Goal: Information Seeking & Learning: Check status

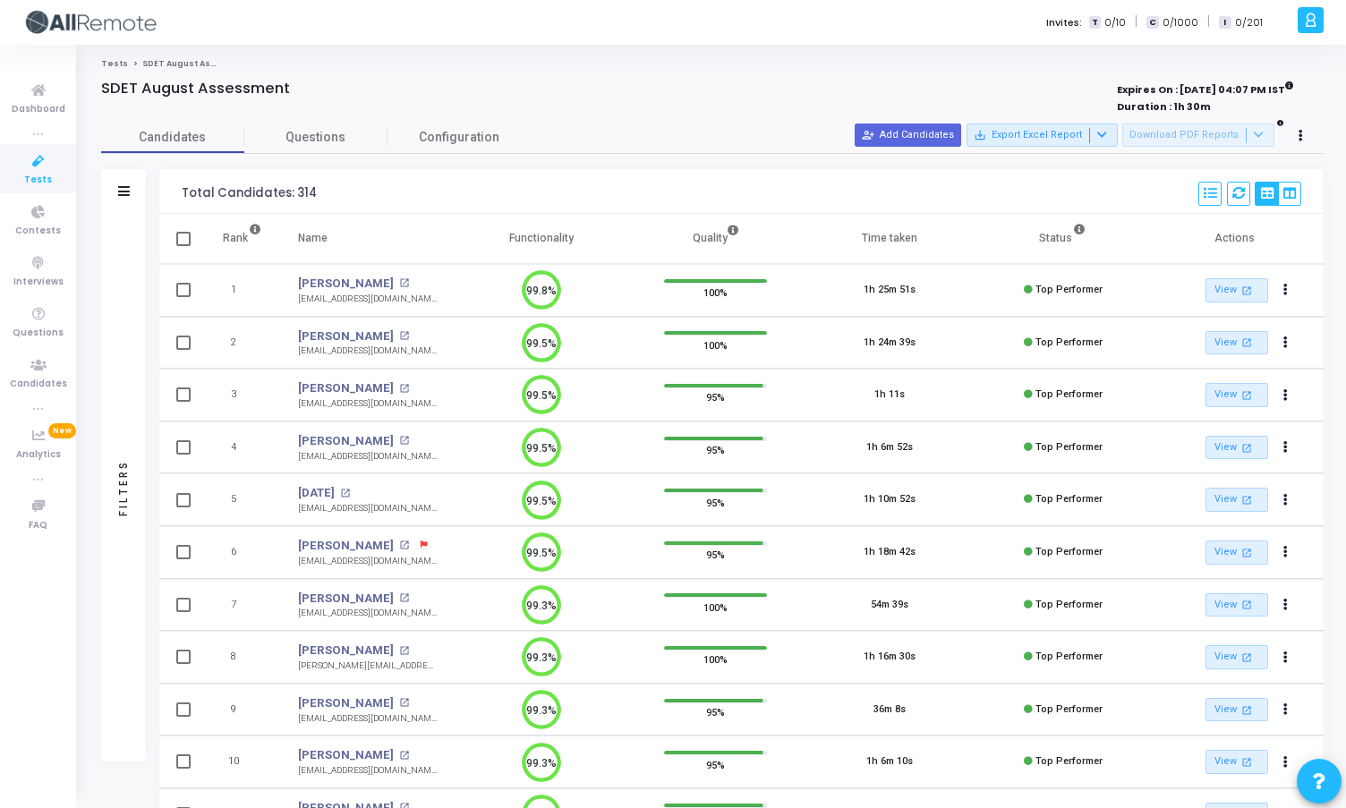
click at [26, 176] on span "Tests" at bounding box center [38, 180] width 28 height 15
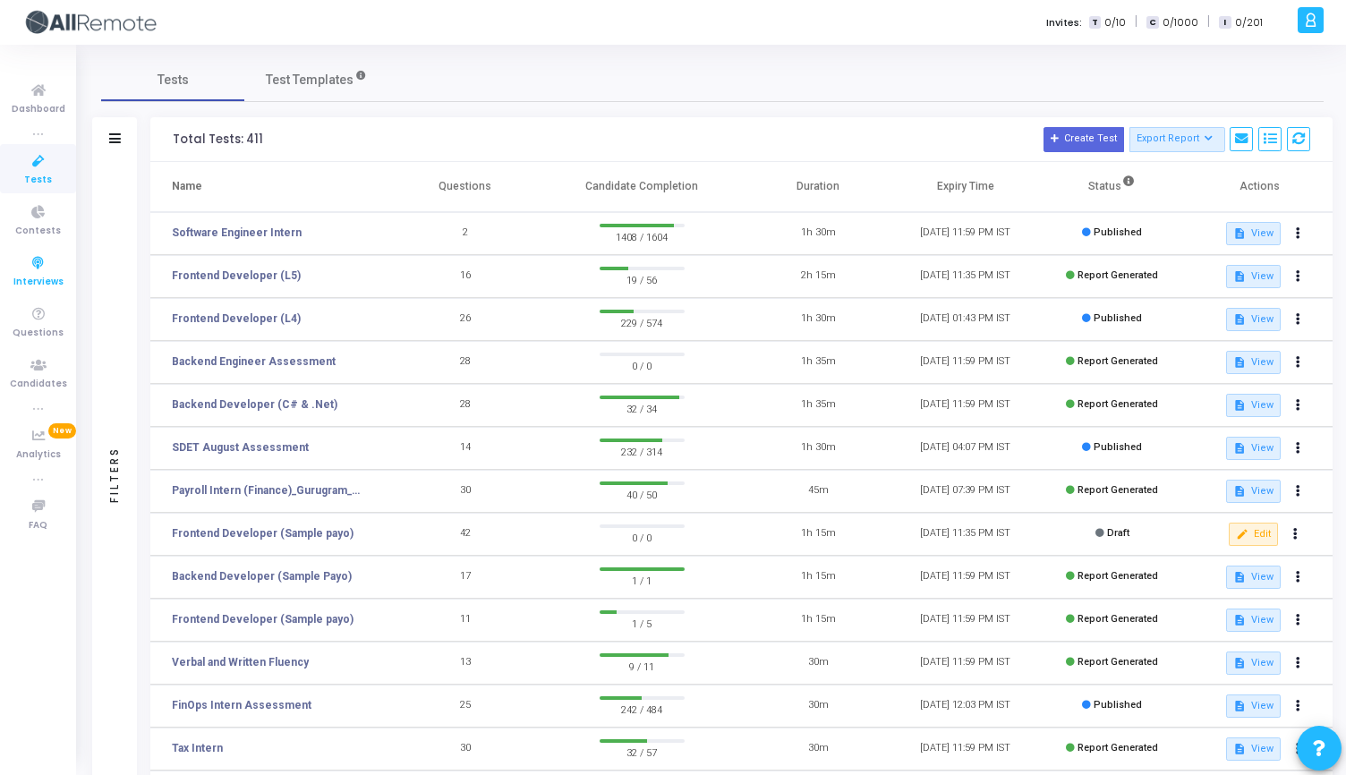
click at [33, 265] on icon at bounding box center [39, 263] width 38 height 22
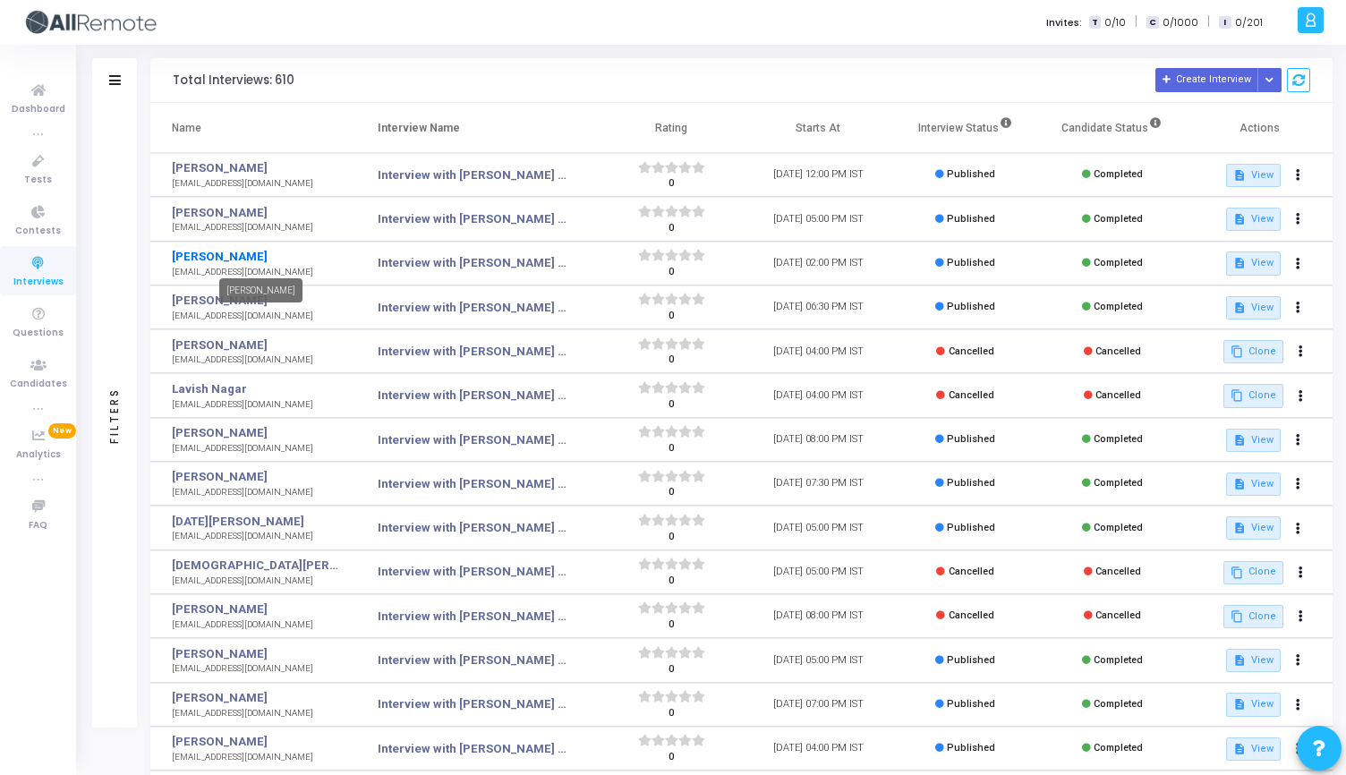
click at [220, 257] on link "[PERSON_NAME]" at bounding box center [255, 257] width 166 height 18
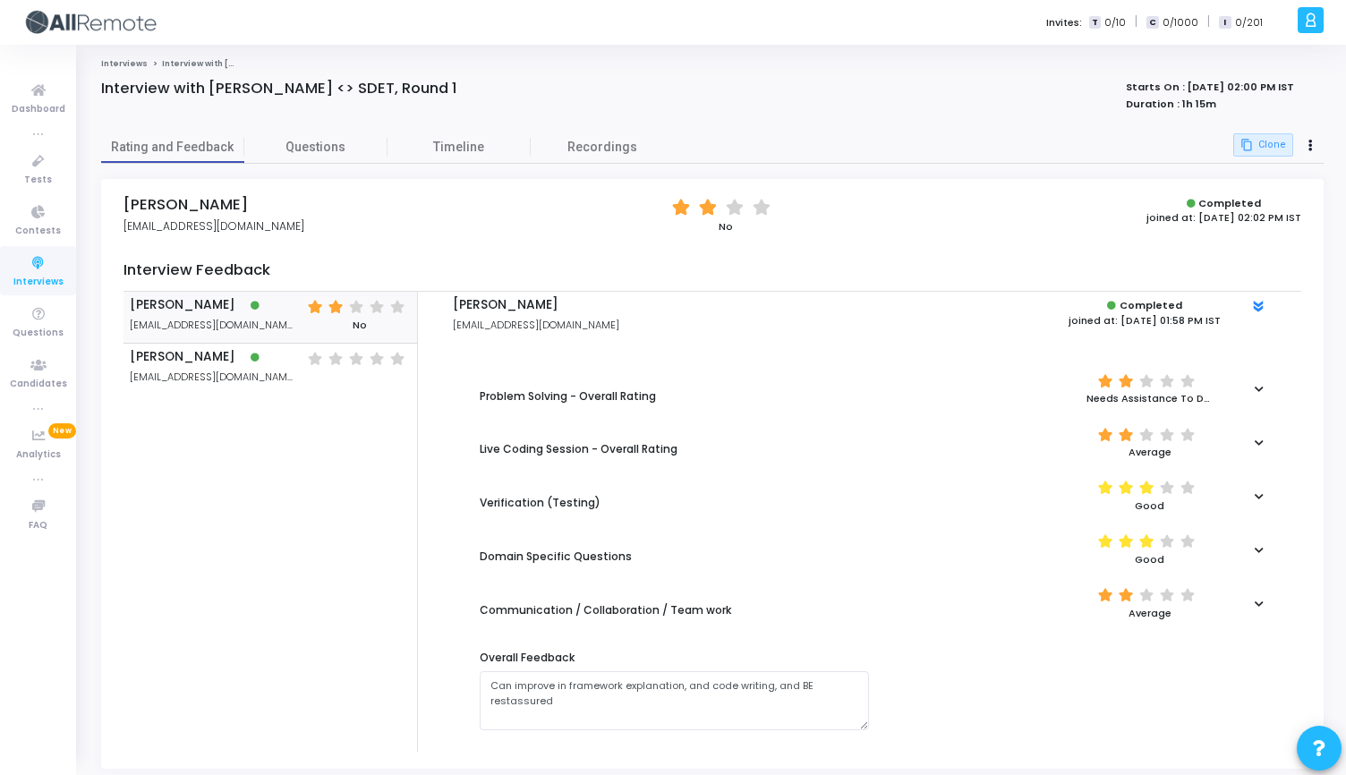
scroll to position [39, 0]
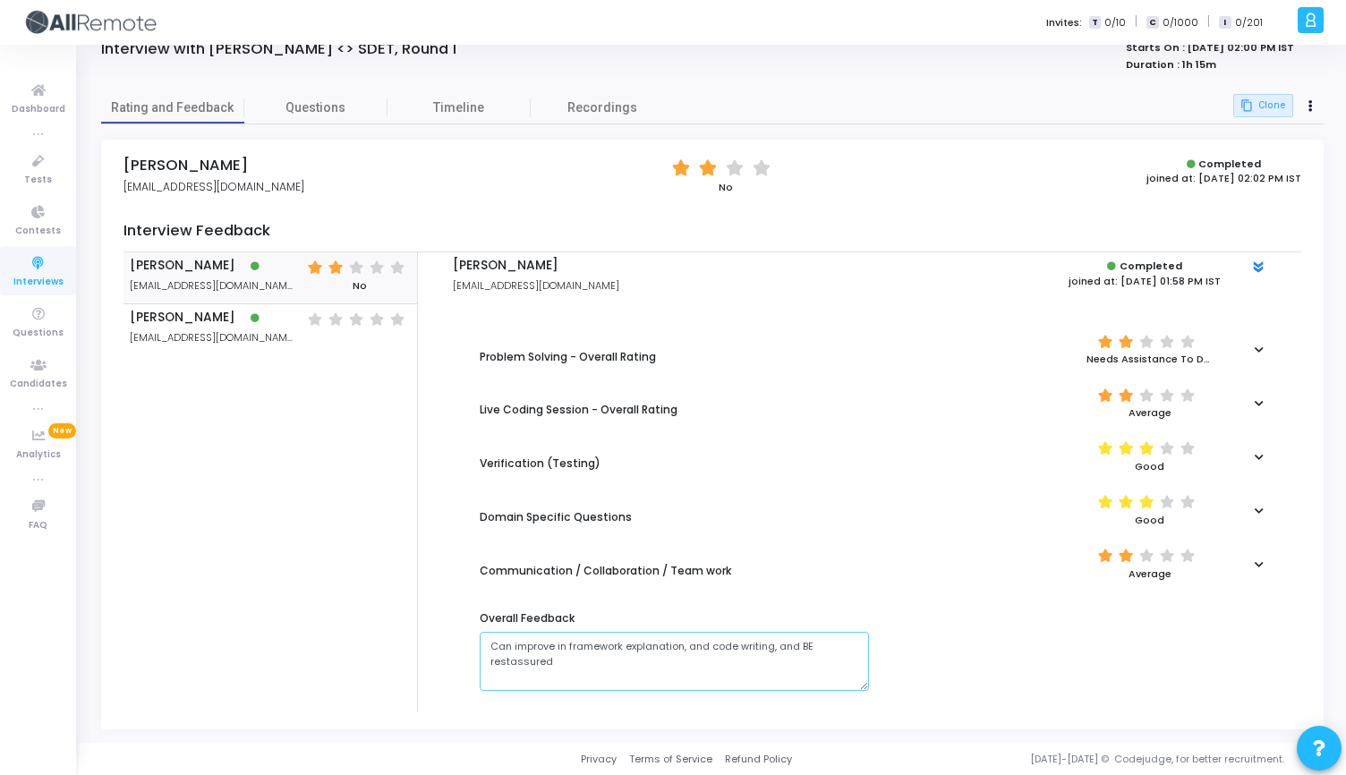
drag, startPoint x: 625, startPoint y: 650, endPoint x: 802, endPoint y: 663, distance: 177.7
click at [802, 663] on textarea at bounding box center [674, 661] width 389 height 59
click at [1258, 352] on icon at bounding box center [1258, 349] width 9 height 10
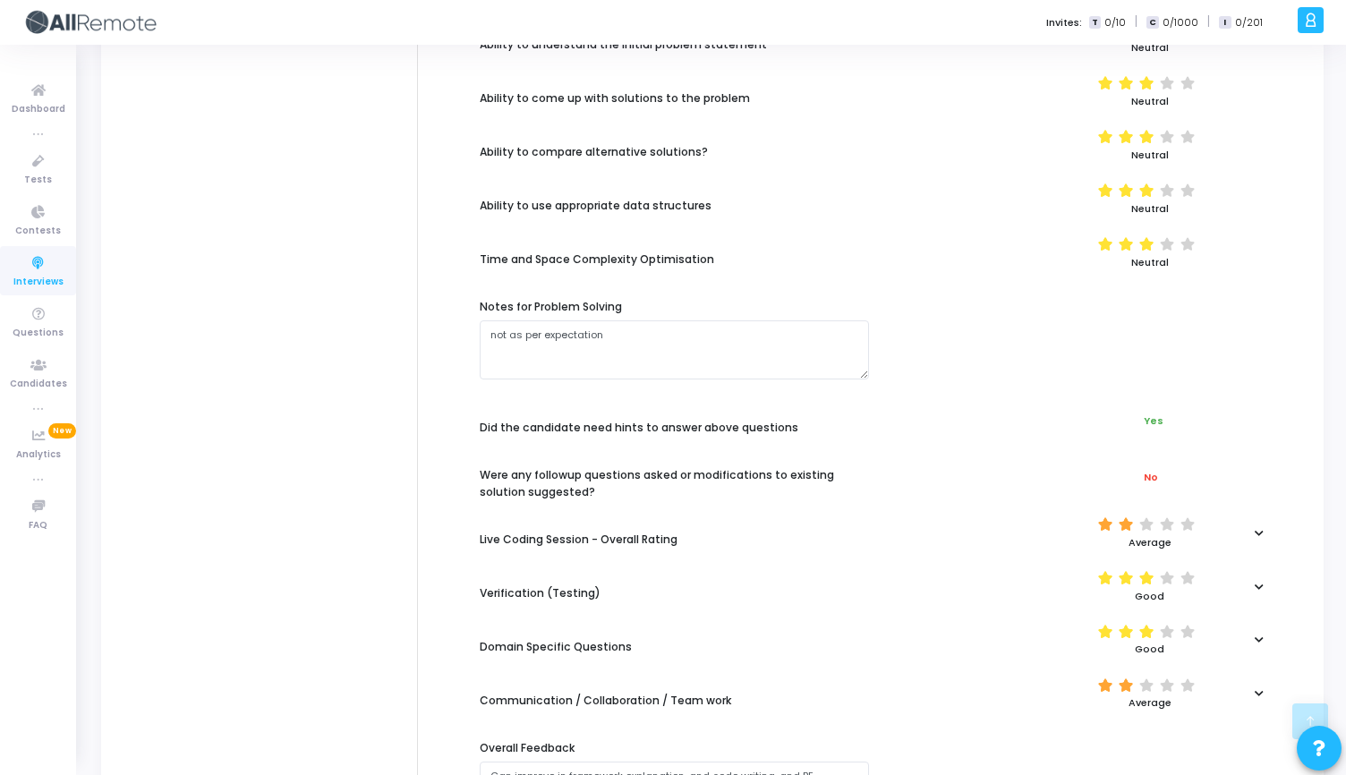
scroll to position [534, 0]
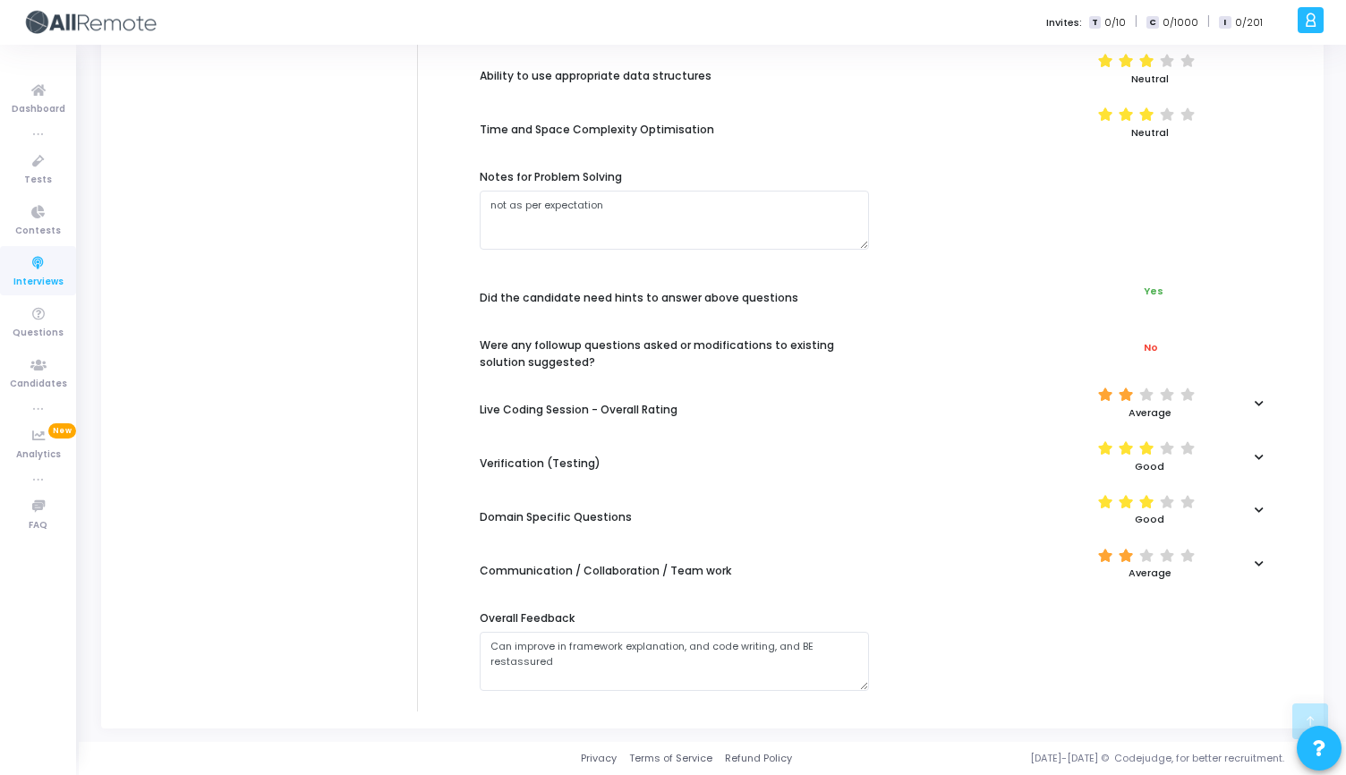
click at [1263, 399] on div at bounding box center [1258, 403] width 33 height 10
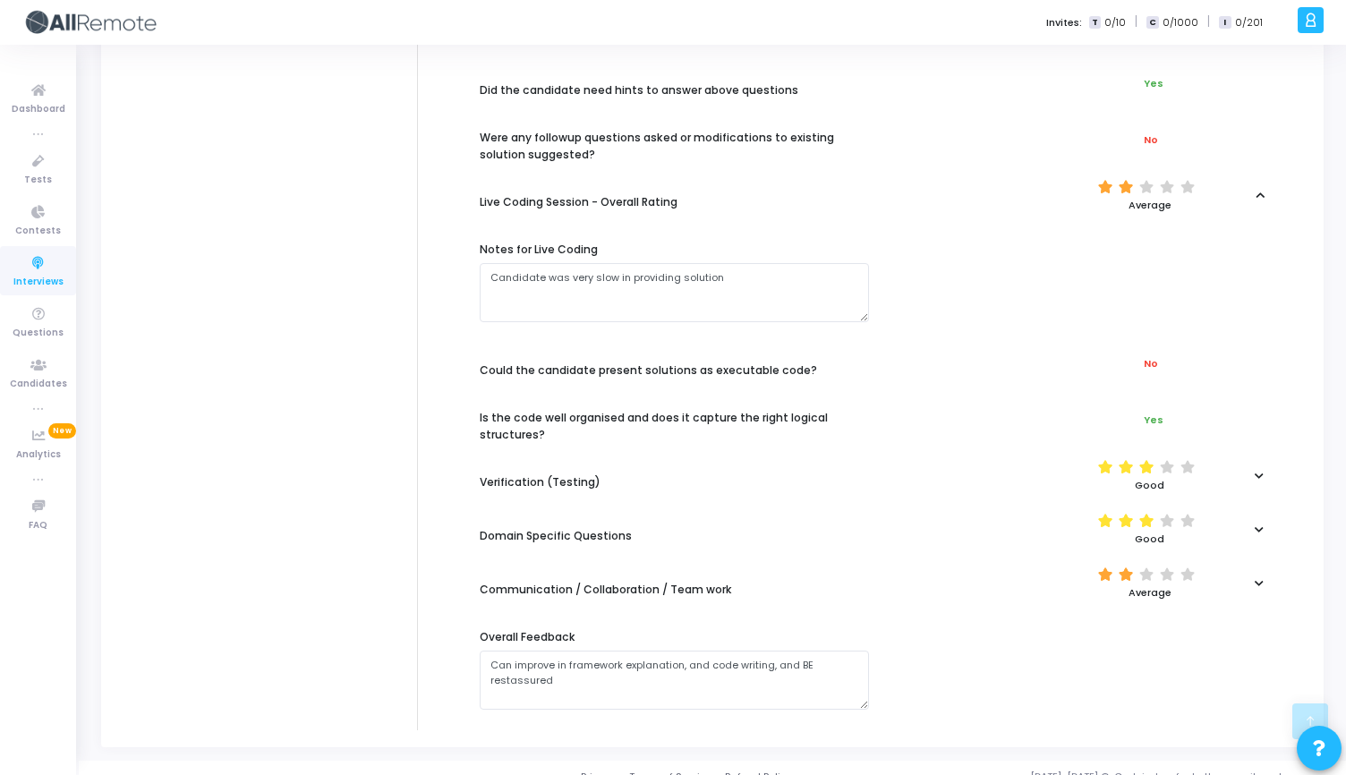
scroll to position [760, 0]
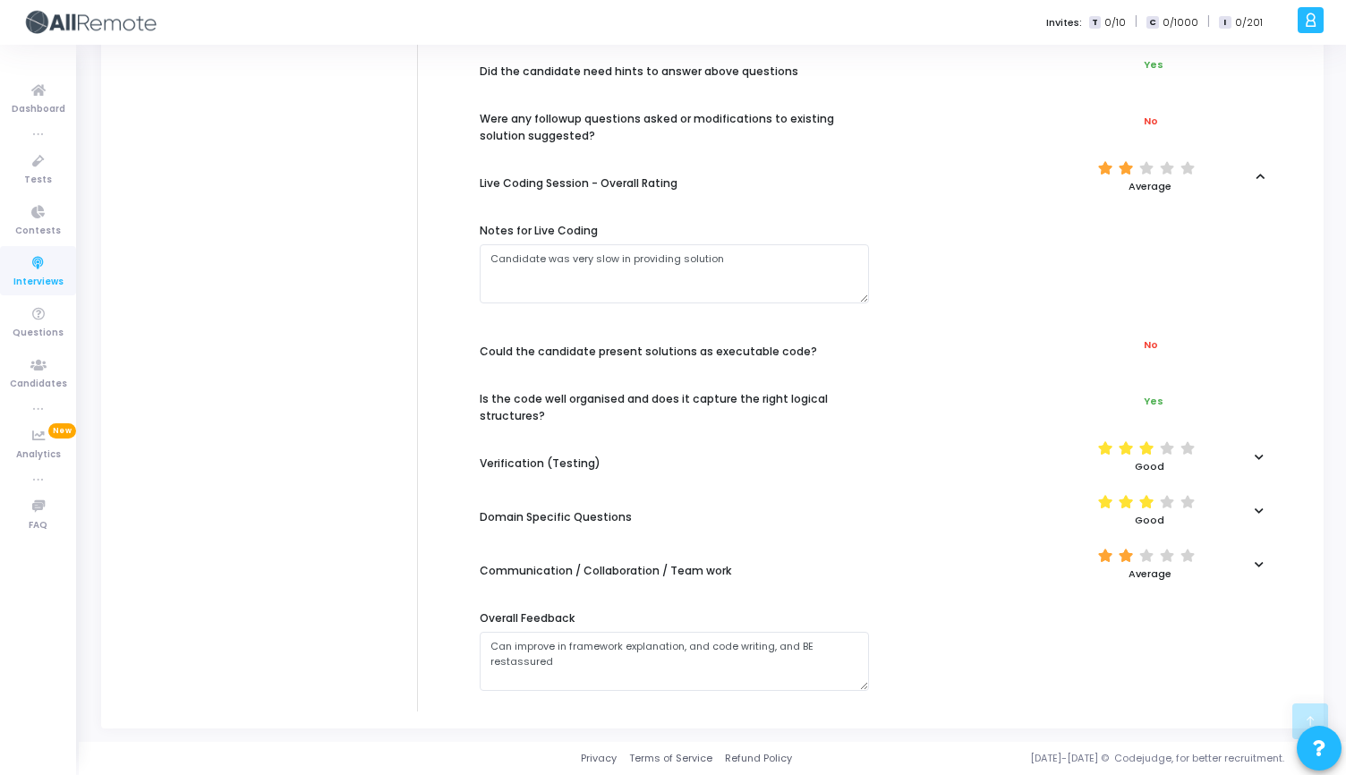
click at [1254, 457] on icon at bounding box center [1258, 457] width 9 height 10
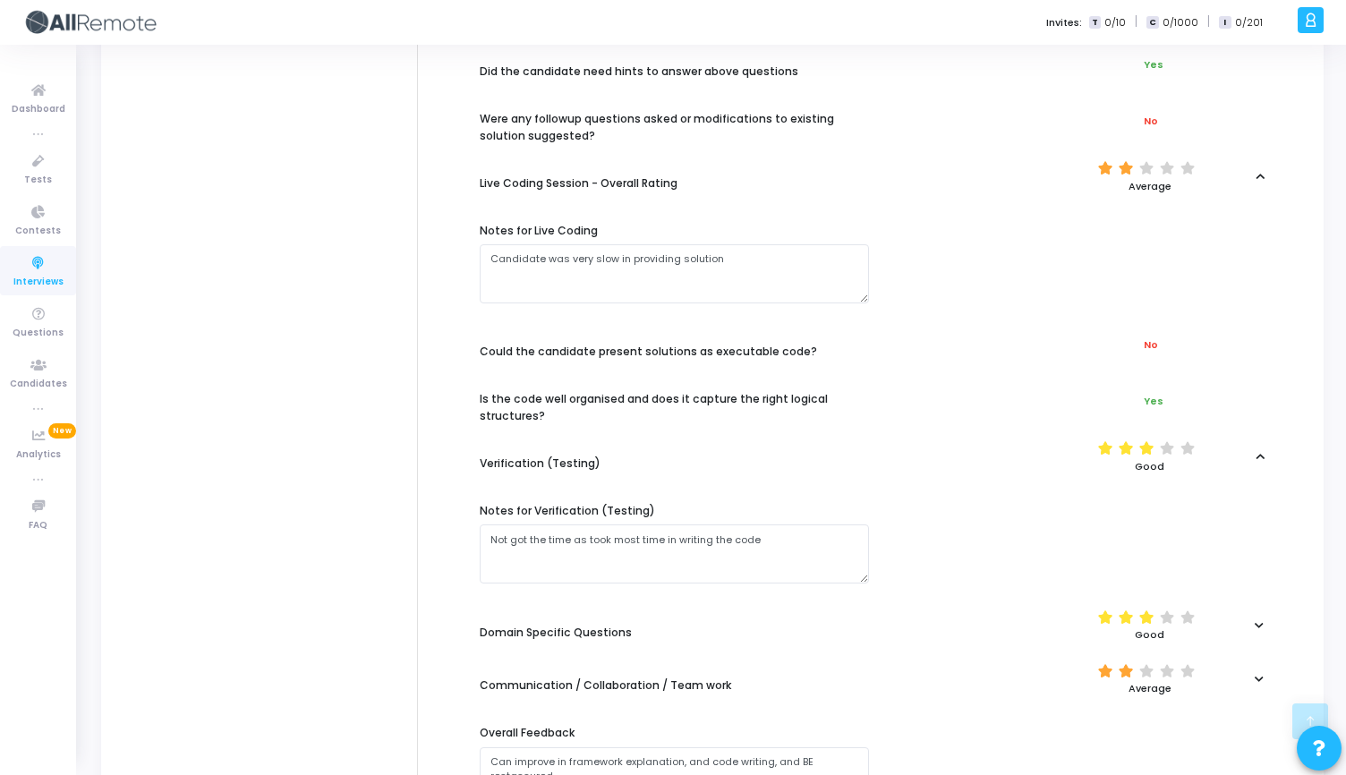
scroll to position [875, 0]
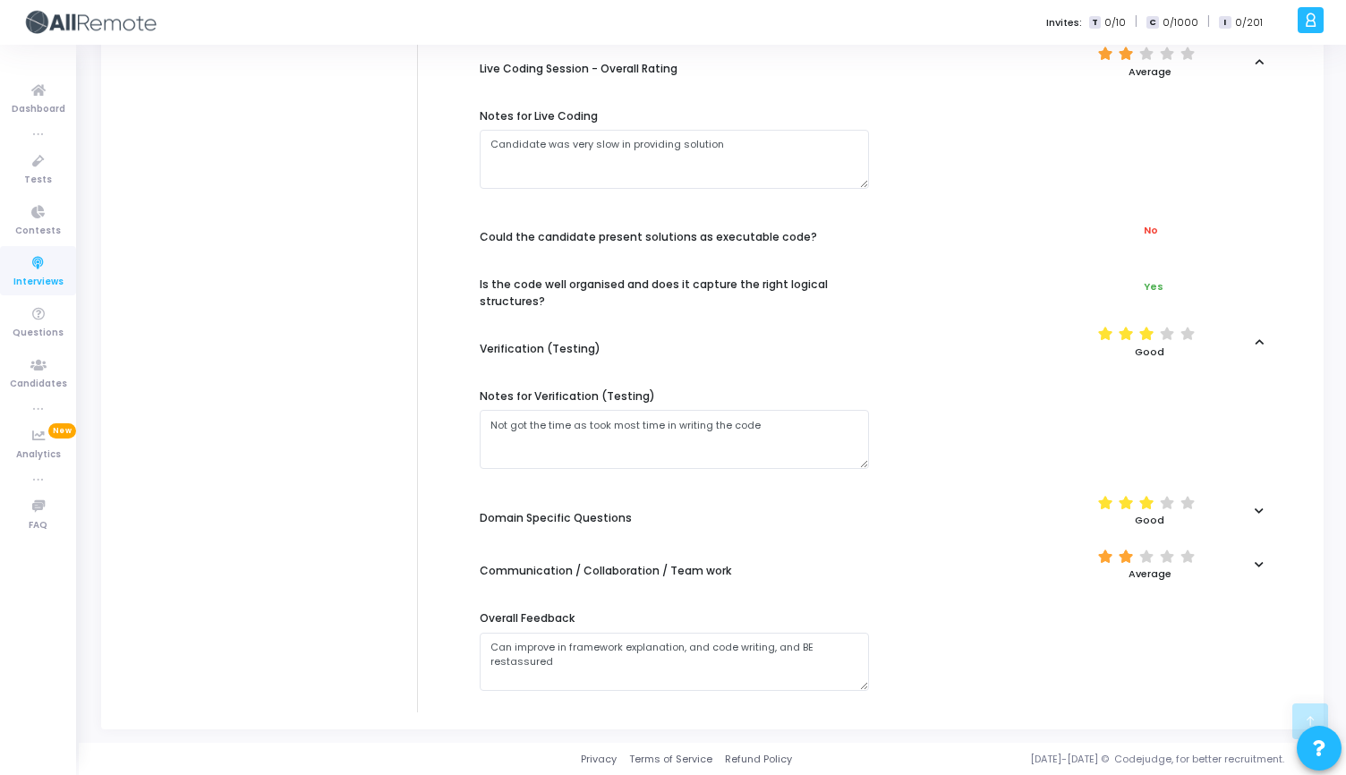
click at [1259, 508] on icon at bounding box center [1258, 511] width 9 height 10
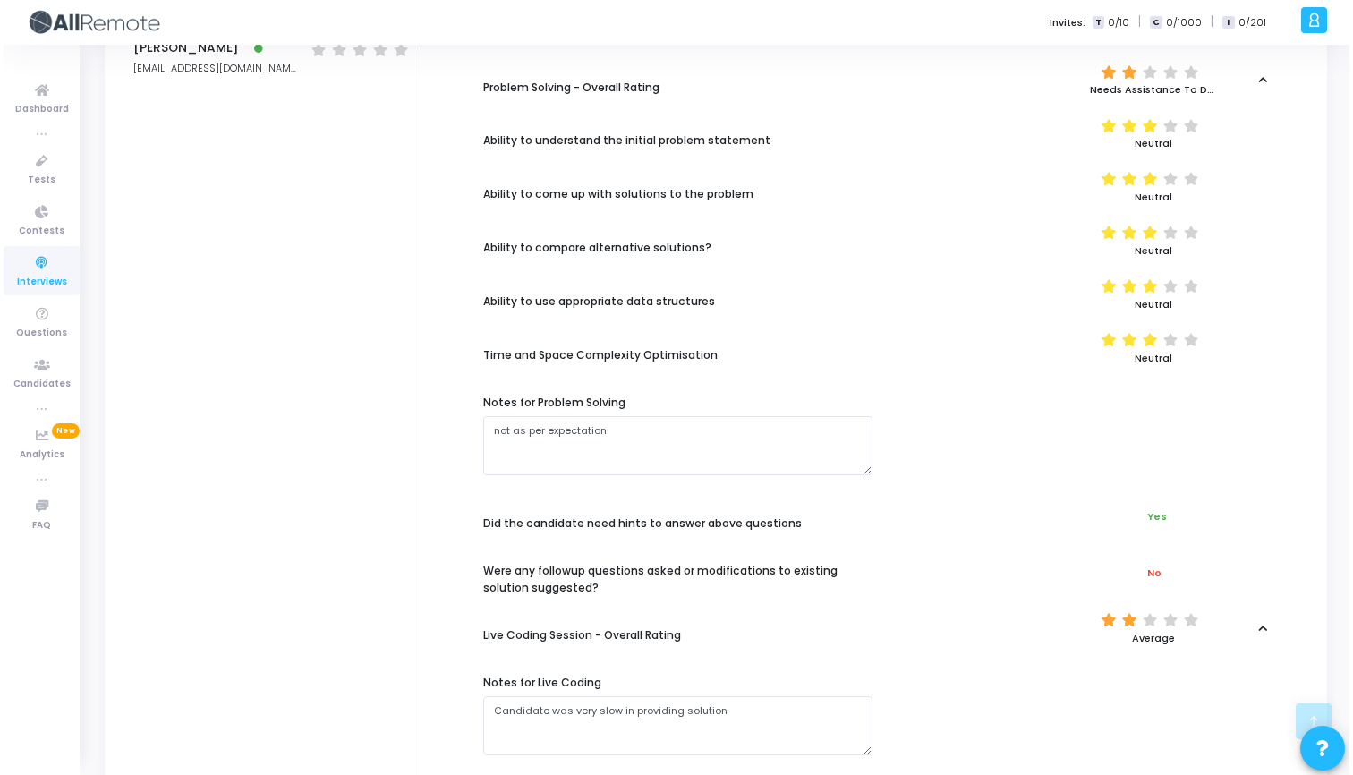
scroll to position [0, 0]
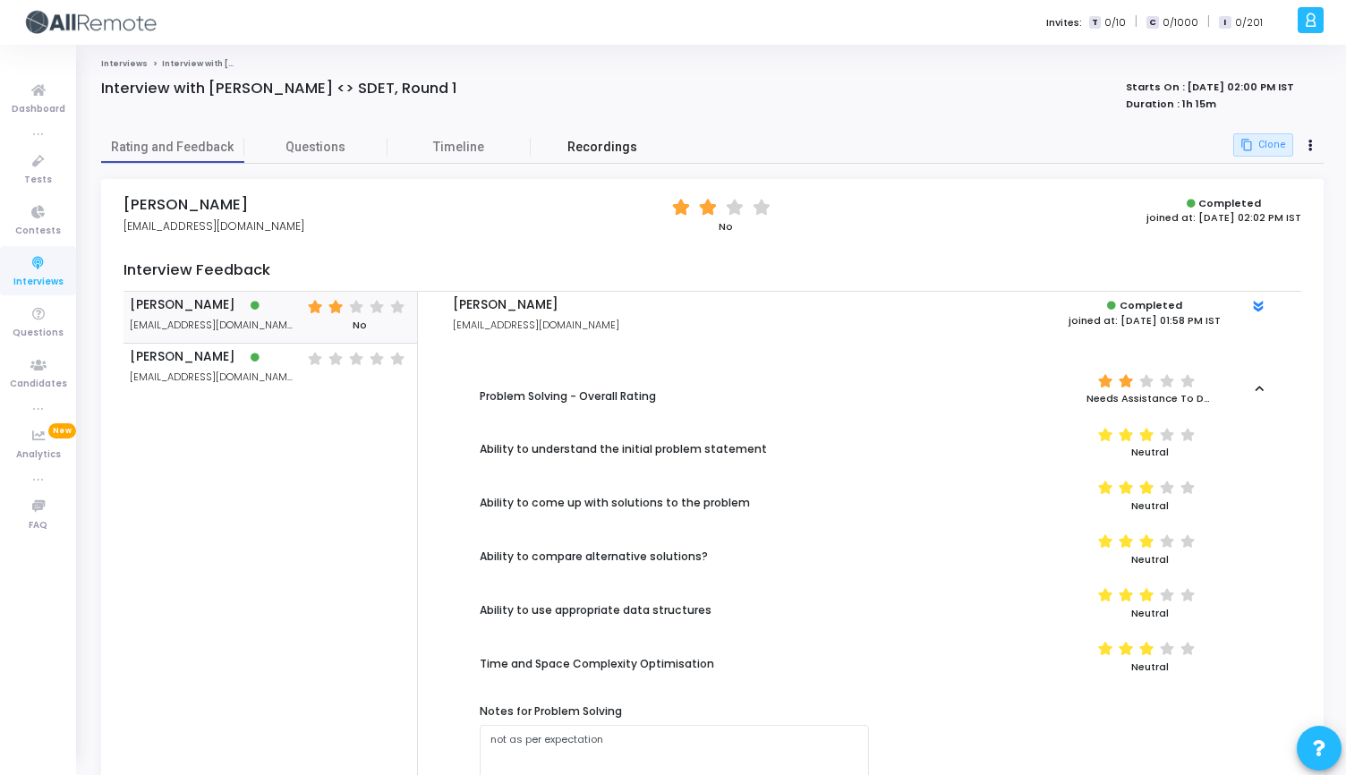
click at [602, 149] on span "Recordings" at bounding box center [602, 147] width 70 height 19
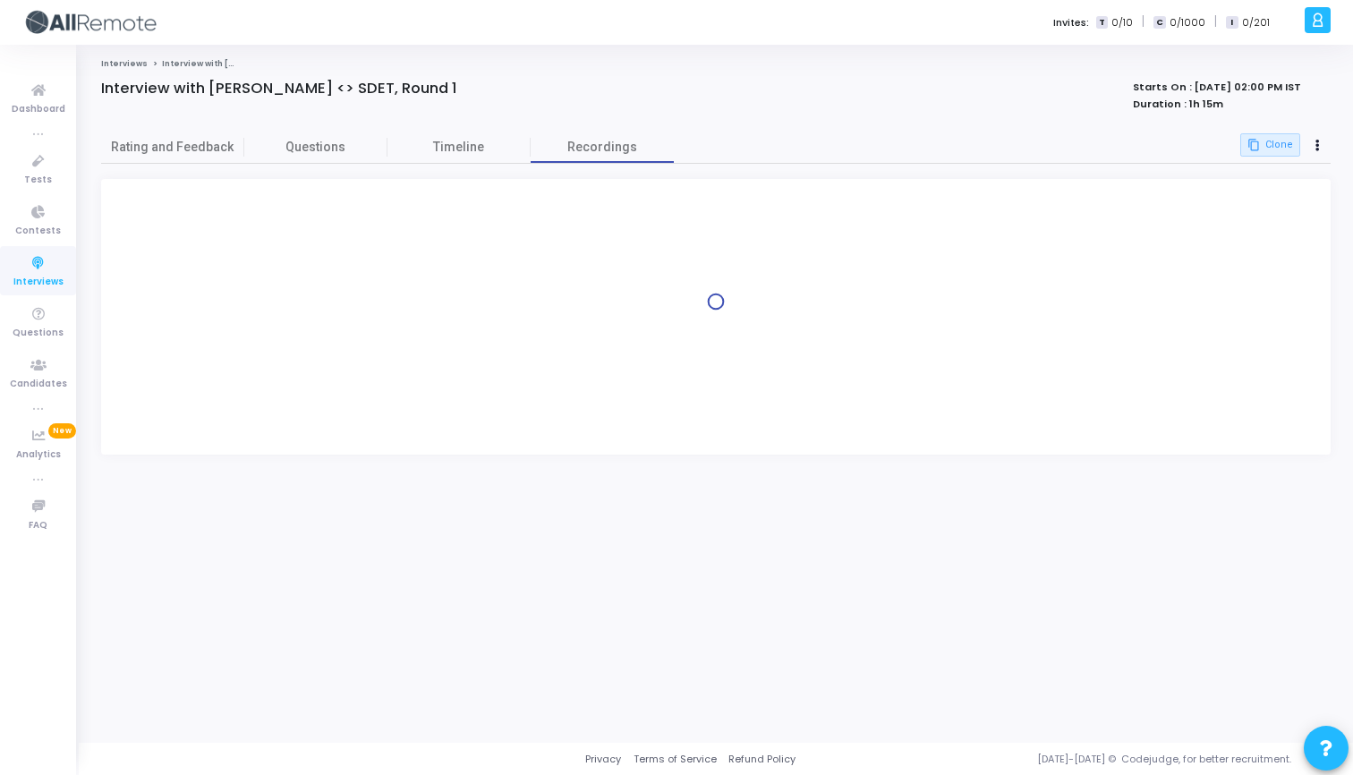
click at [36, 280] on span "Interviews" at bounding box center [38, 282] width 50 height 15
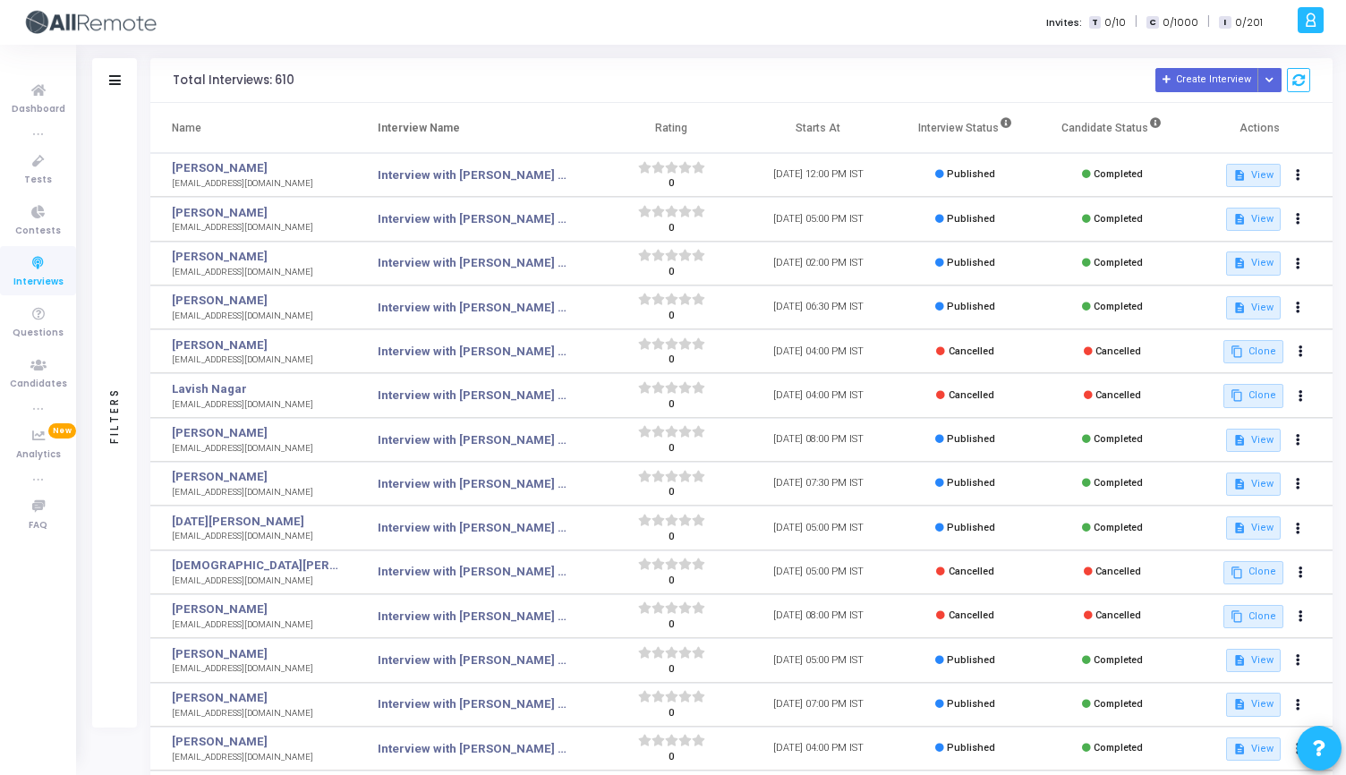
click at [216, 214] on mat-tooltip-component "[PERSON_NAME]" at bounding box center [262, 201] width 108 height 49
click at [213, 214] on mat-tooltip-component "[PERSON_NAME]" at bounding box center [262, 201] width 108 height 49
click at [186, 212] on link "[PERSON_NAME]" at bounding box center [255, 213] width 166 height 18
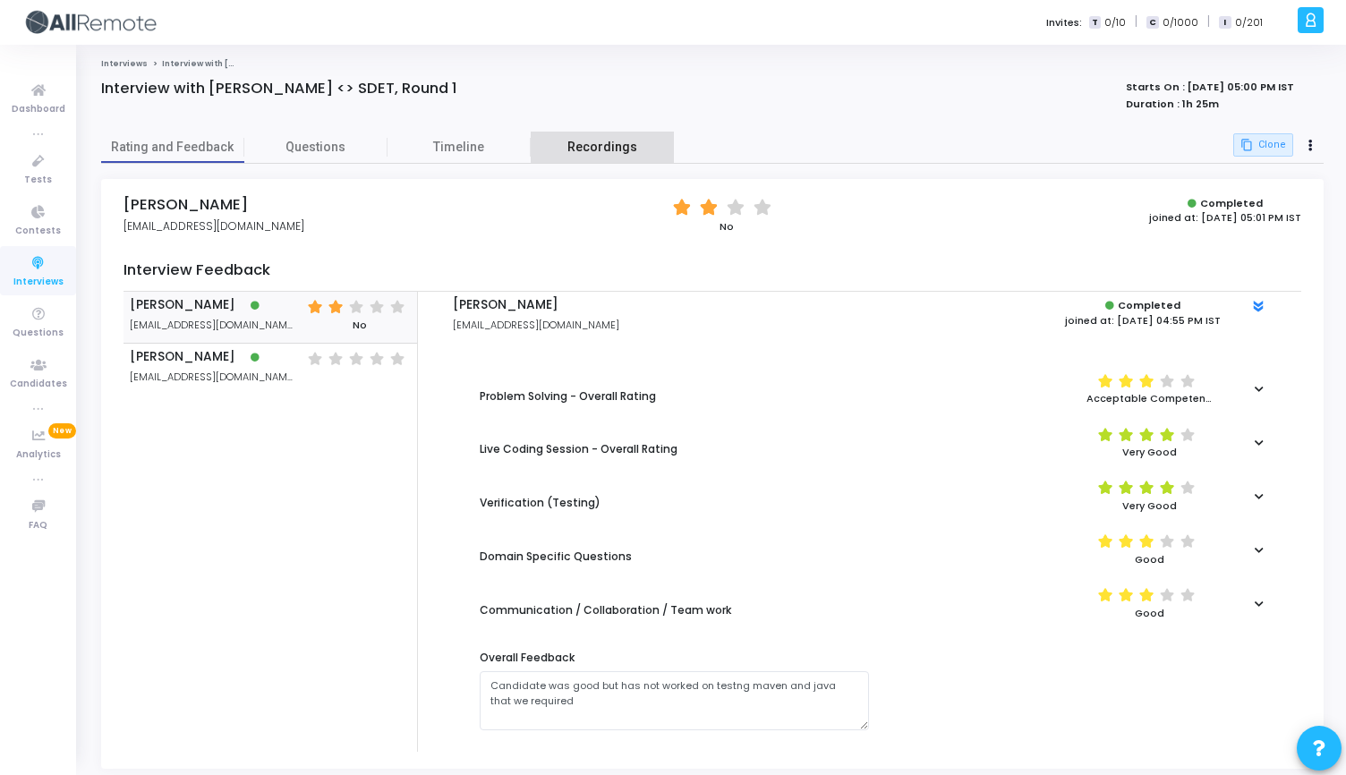
click at [605, 155] on span "Recordings" at bounding box center [602, 147] width 70 height 19
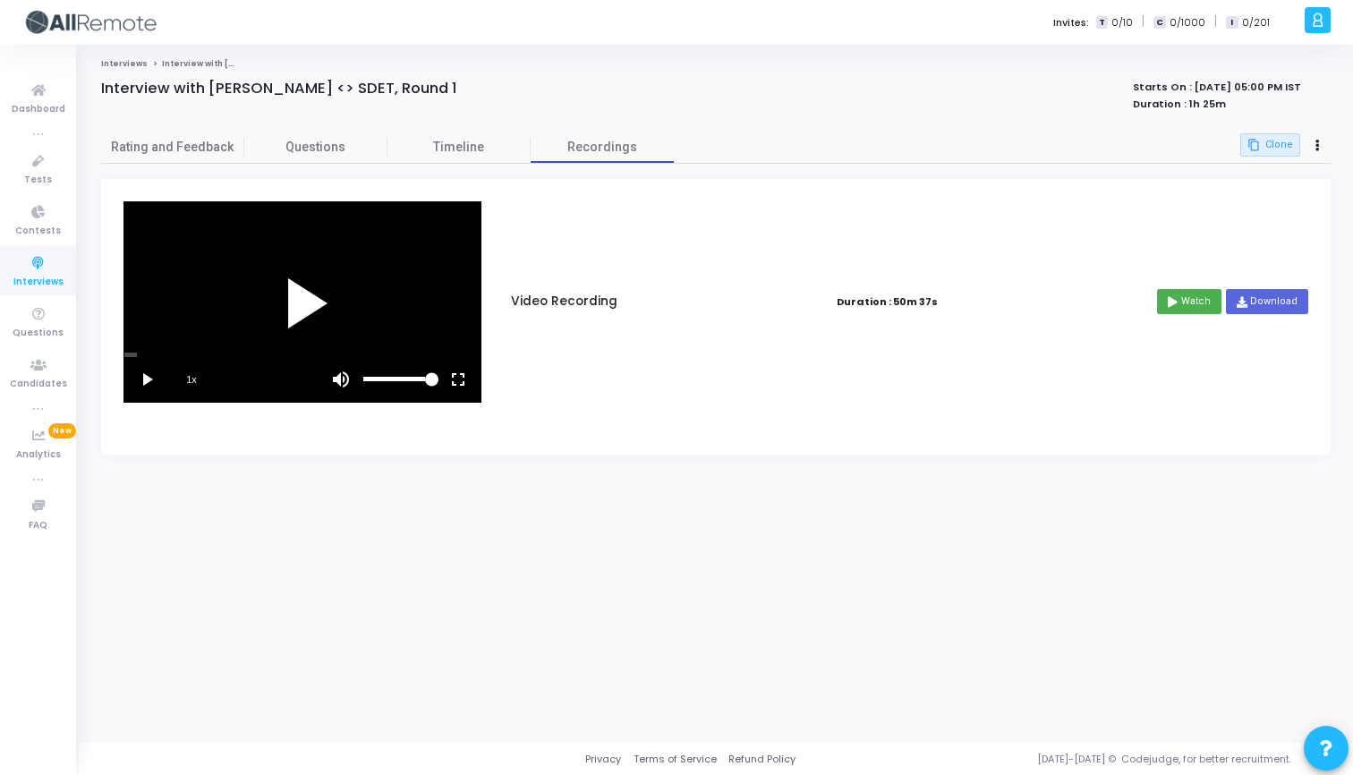
click at [225, 314] on div at bounding box center [302, 302] width 356 height 200
click at [463, 374] on vg-fullscreen at bounding box center [458, 379] width 45 height 45
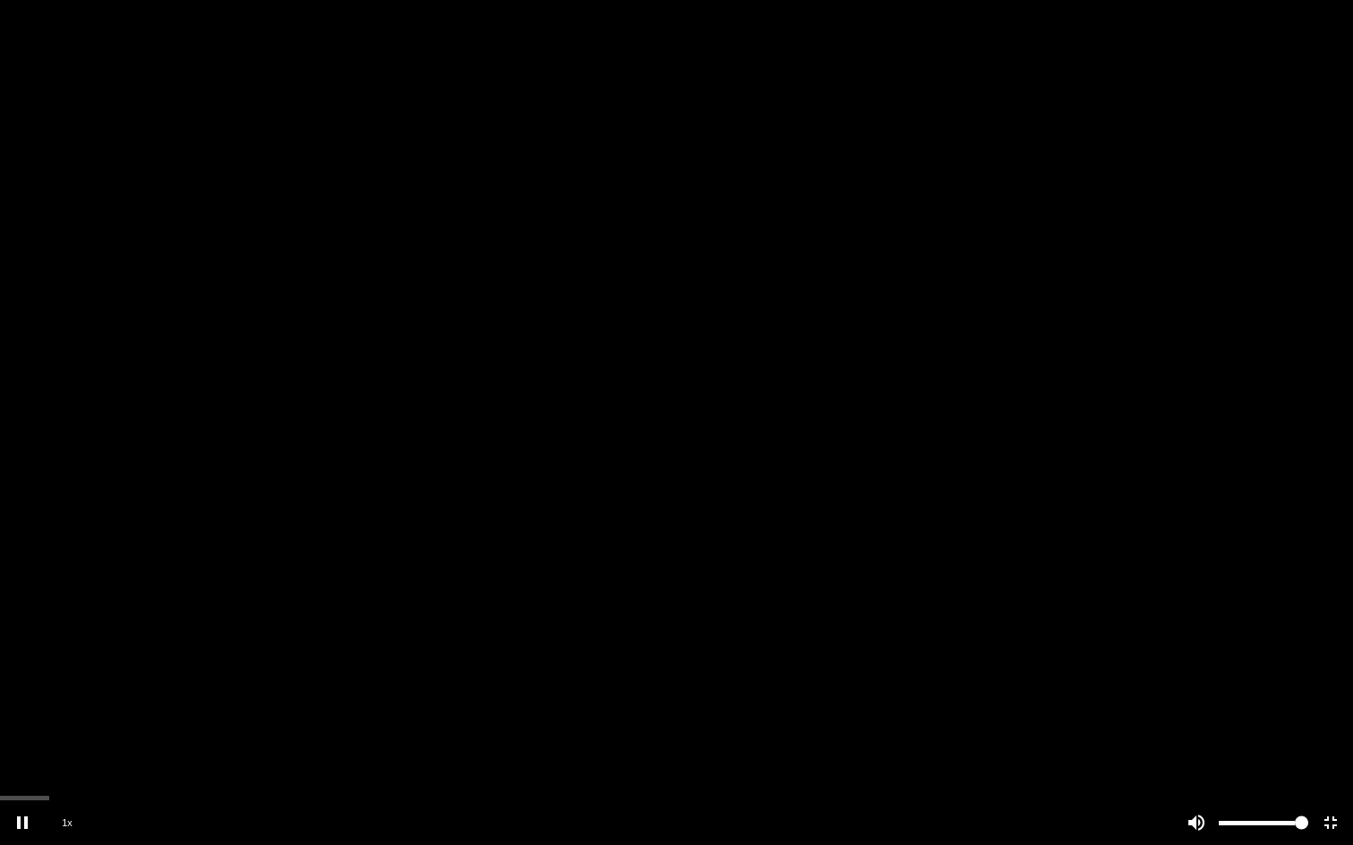
click at [117, 774] on vg-controls "1x" at bounding box center [676, 823] width 1353 height 45
drag, startPoint x: 81, startPoint y: 798, endPoint x: 194, endPoint y: 800, distance: 113.6
click at [194, 774] on vg-player "1x" at bounding box center [676, 422] width 1353 height 845
drag, startPoint x: 162, startPoint y: 800, endPoint x: 230, endPoint y: 798, distance: 68.0
click at [230, 774] on vg-player "1x" at bounding box center [676, 422] width 1353 height 845
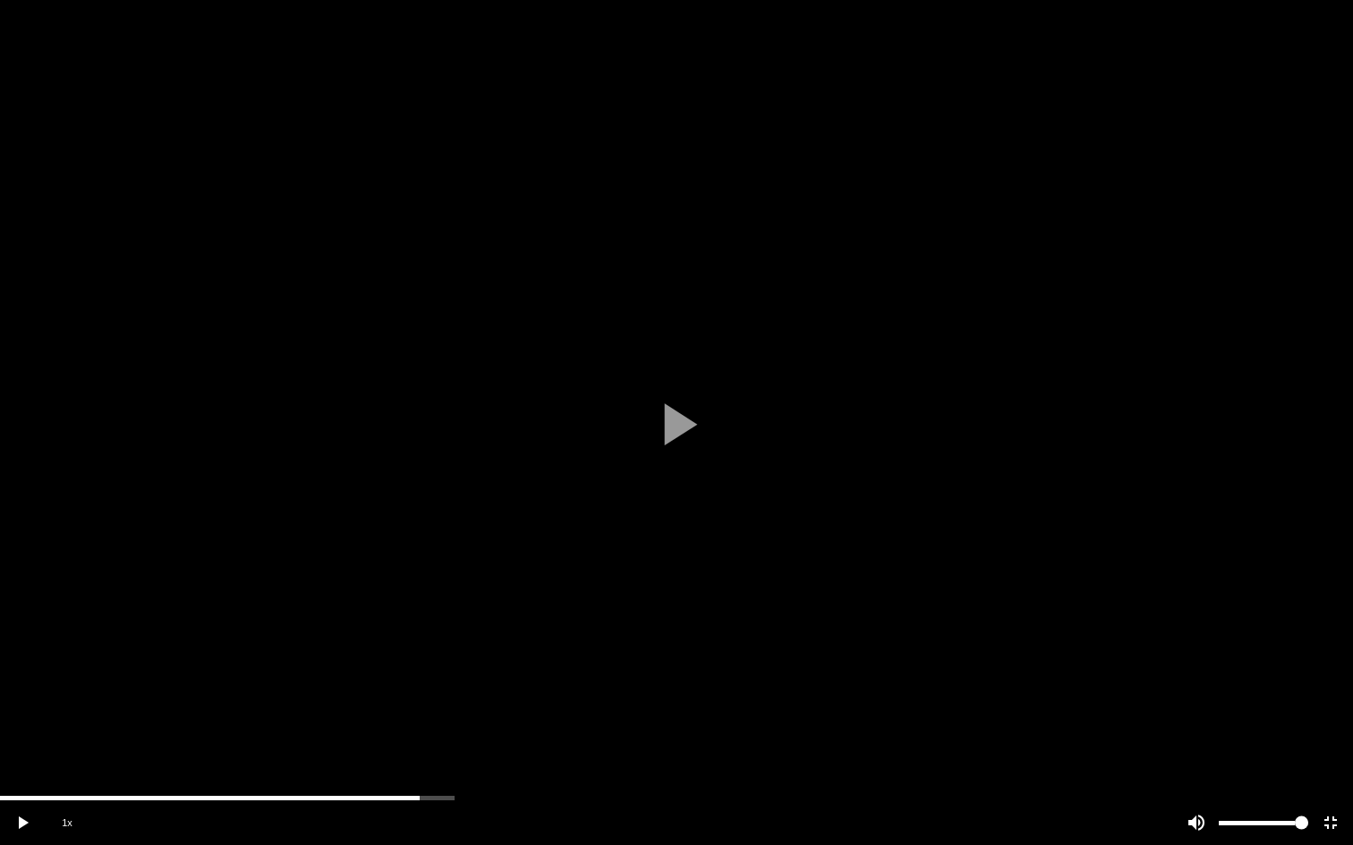
click at [425, 774] on div "scrub bar" at bounding box center [676, 798] width 1353 height 4
click at [484, 774] on div "scrub bar" at bounding box center [631, 823] width 959 height 45
click at [529, 774] on div "scrub bar" at bounding box center [676, 798] width 1353 height 4
drag, startPoint x: 540, startPoint y: 796, endPoint x: 569, endPoint y: 796, distance: 29.5
click at [569, 774] on div "scrub bar" at bounding box center [676, 798] width 1353 height 4
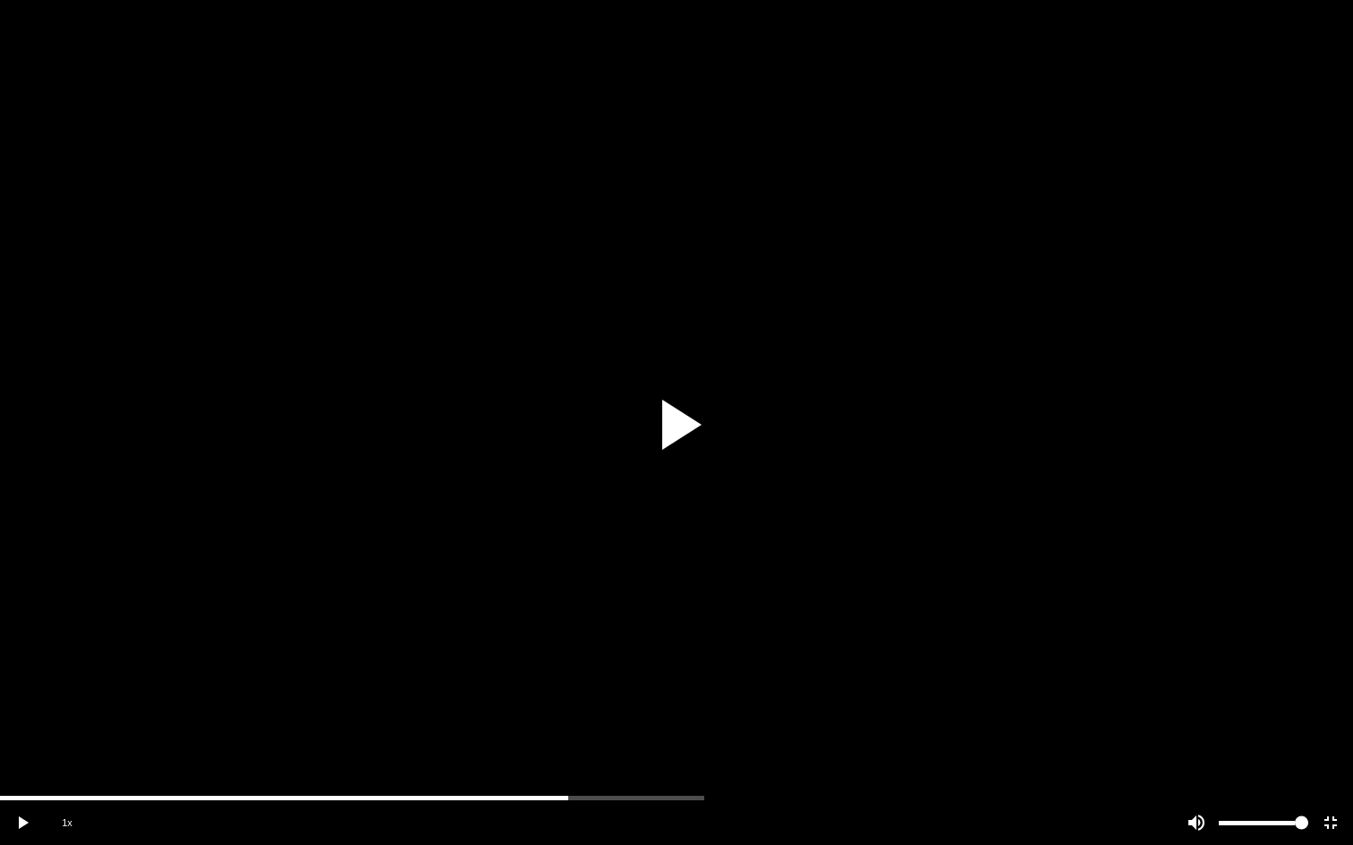
click at [654, 700] on div at bounding box center [676, 422] width 1353 height 845
drag, startPoint x: 596, startPoint y: 801, endPoint x: 709, endPoint y: 797, distance: 113.7
click at [709, 774] on vg-player "1x" at bounding box center [676, 422] width 1353 height 845
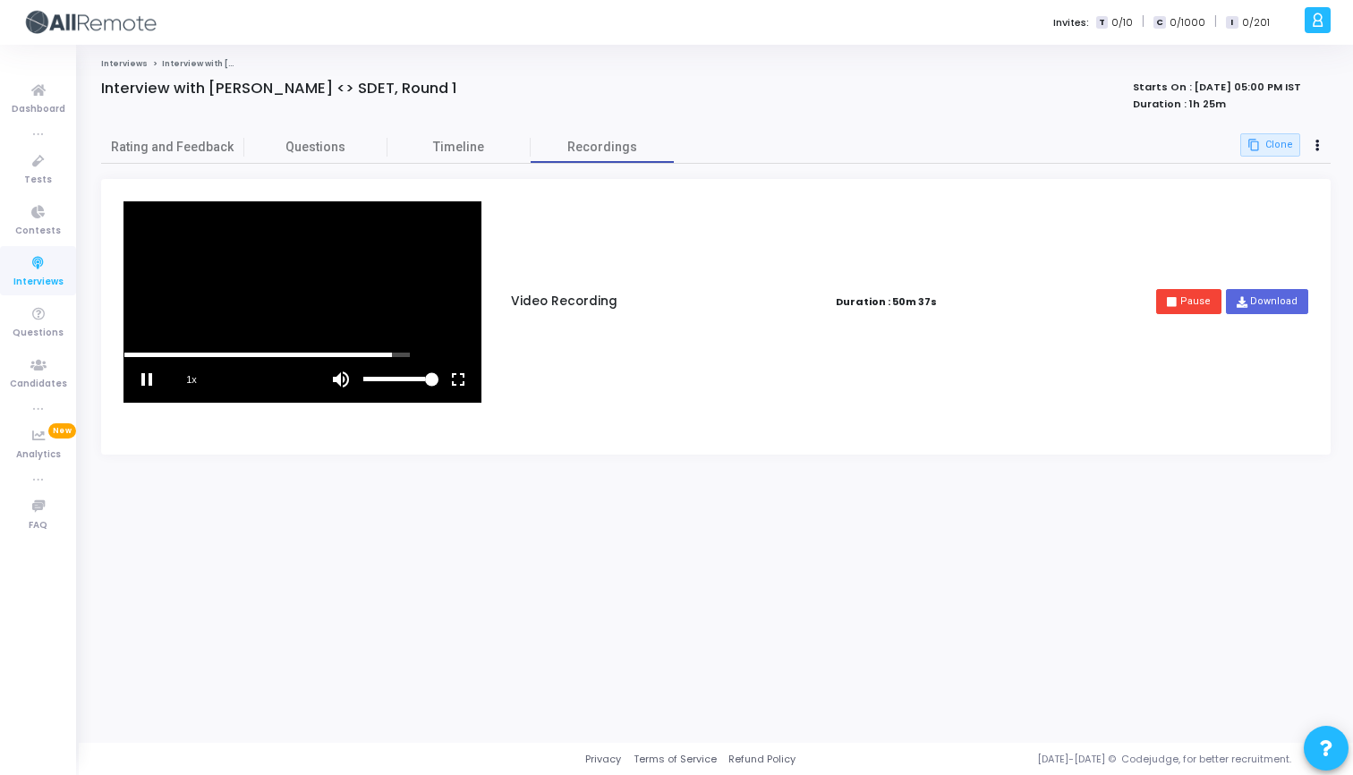
click at [150, 380] on vg-play-pause at bounding box center [146, 379] width 45 height 45
click at [46, 165] on icon at bounding box center [39, 161] width 38 height 22
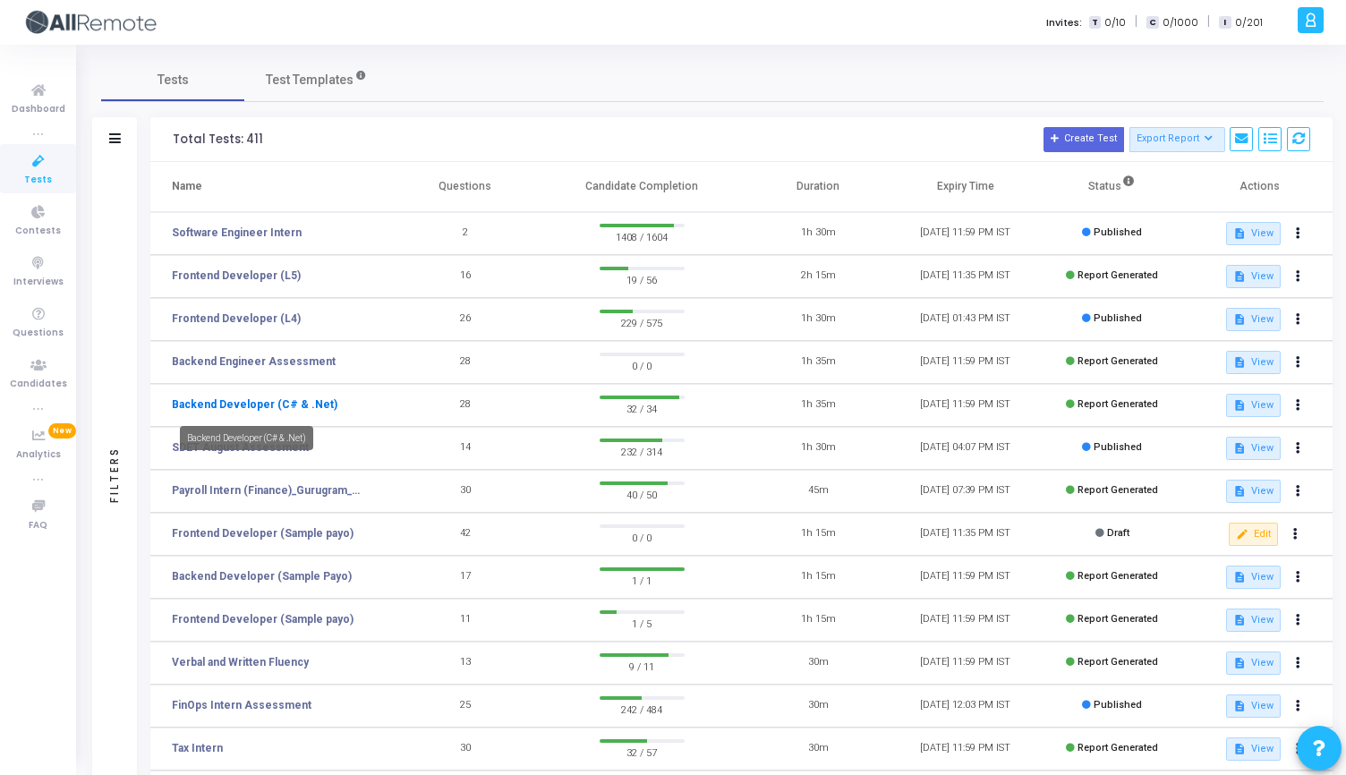
click at [267, 405] on link "Backend Developer (C# & .Net)" at bounding box center [255, 404] width 166 height 16
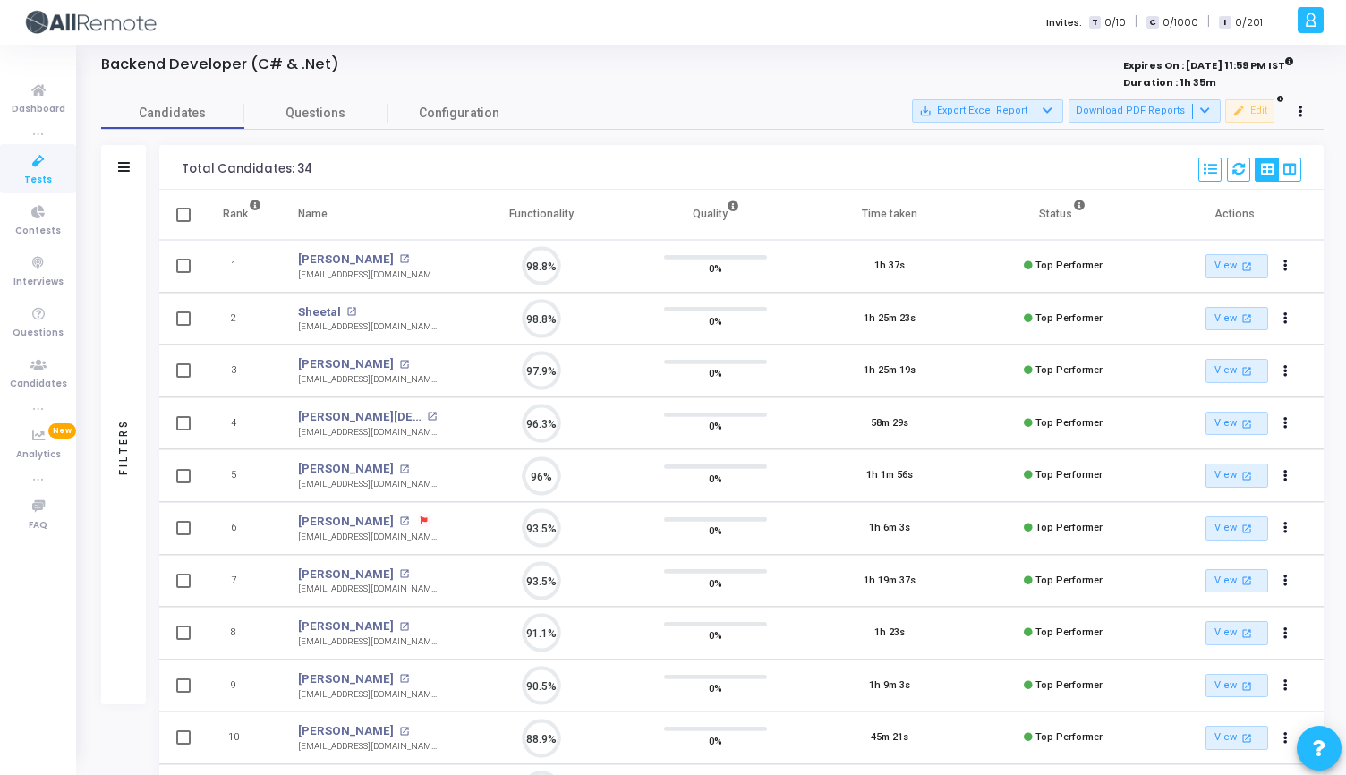
scroll to position [38, 46]
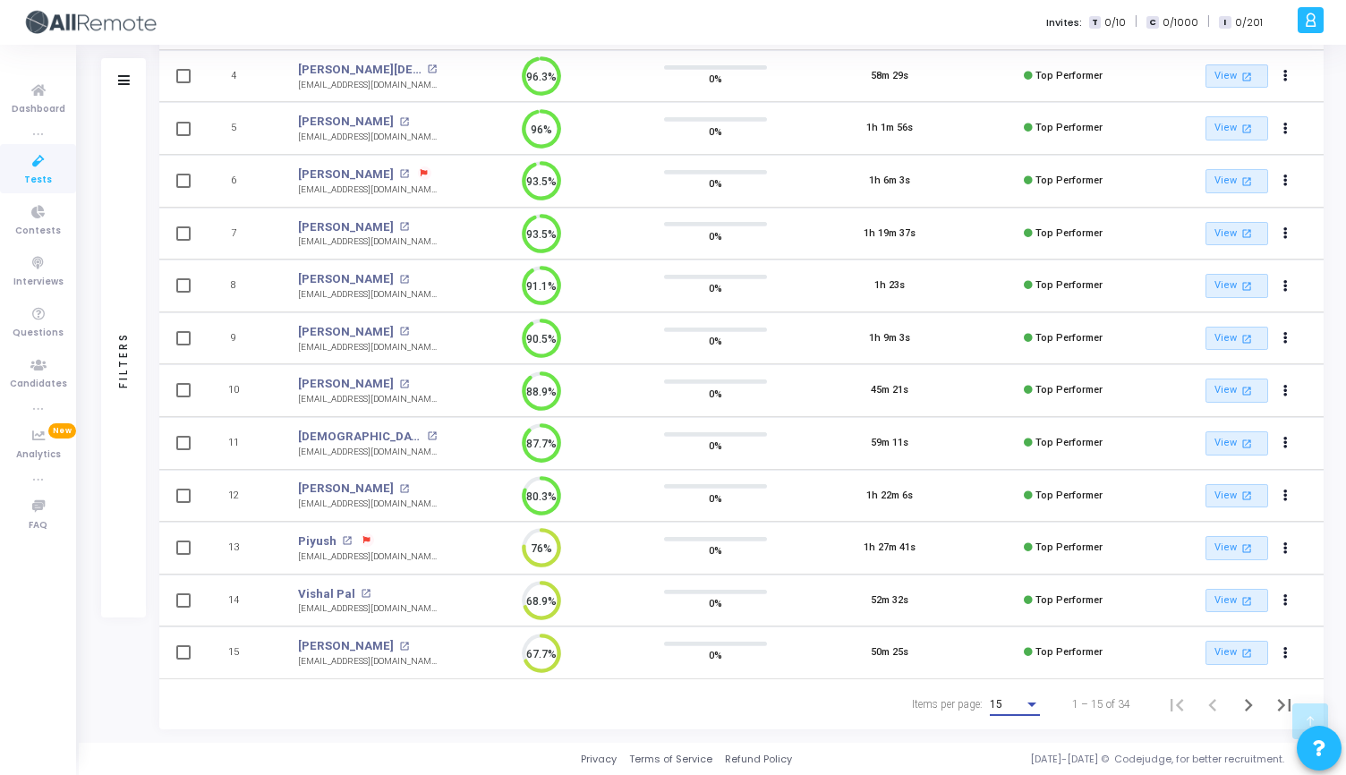
click at [1023, 703] on div "15" at bounding box center [1007, 705] width 34 height 13
click at [1017, 686] on span "50" at bounding box center [1015, 694] width 50 height 32
